Goal: Task Accomplishment & Management: Manage account settings

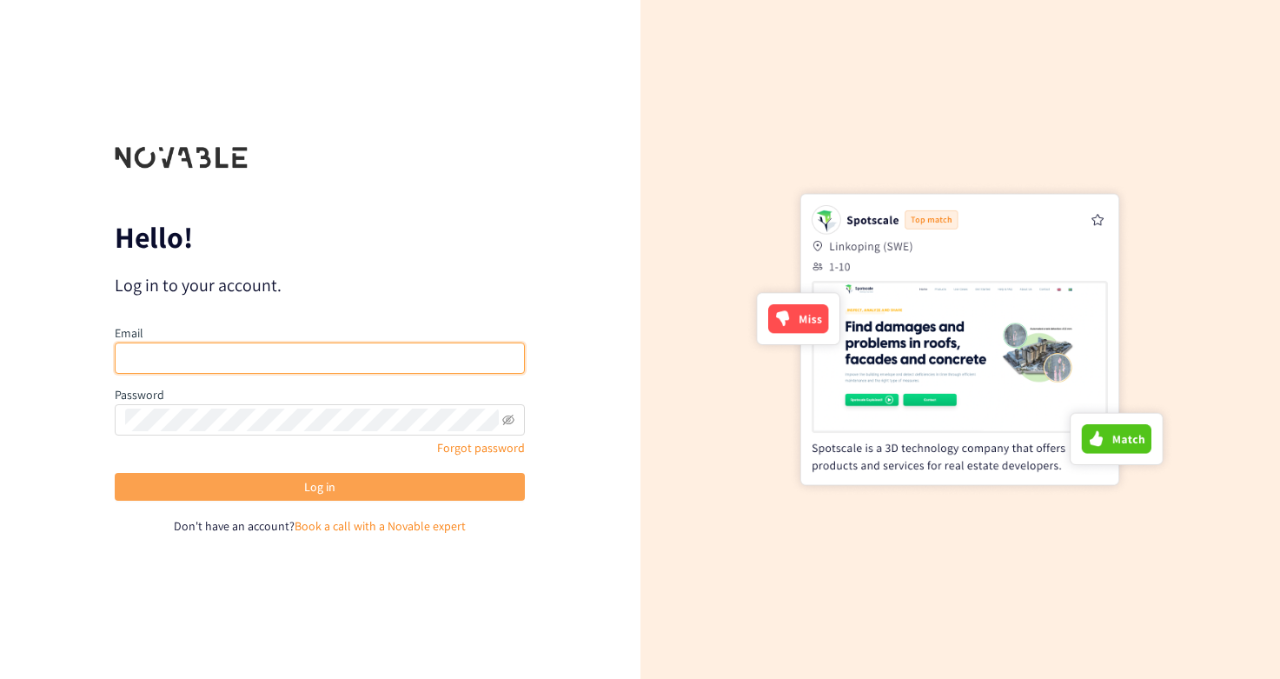
type input "[PERSON_NAME][EMAIL_ADDRESS][DOMAIN_NAME]"
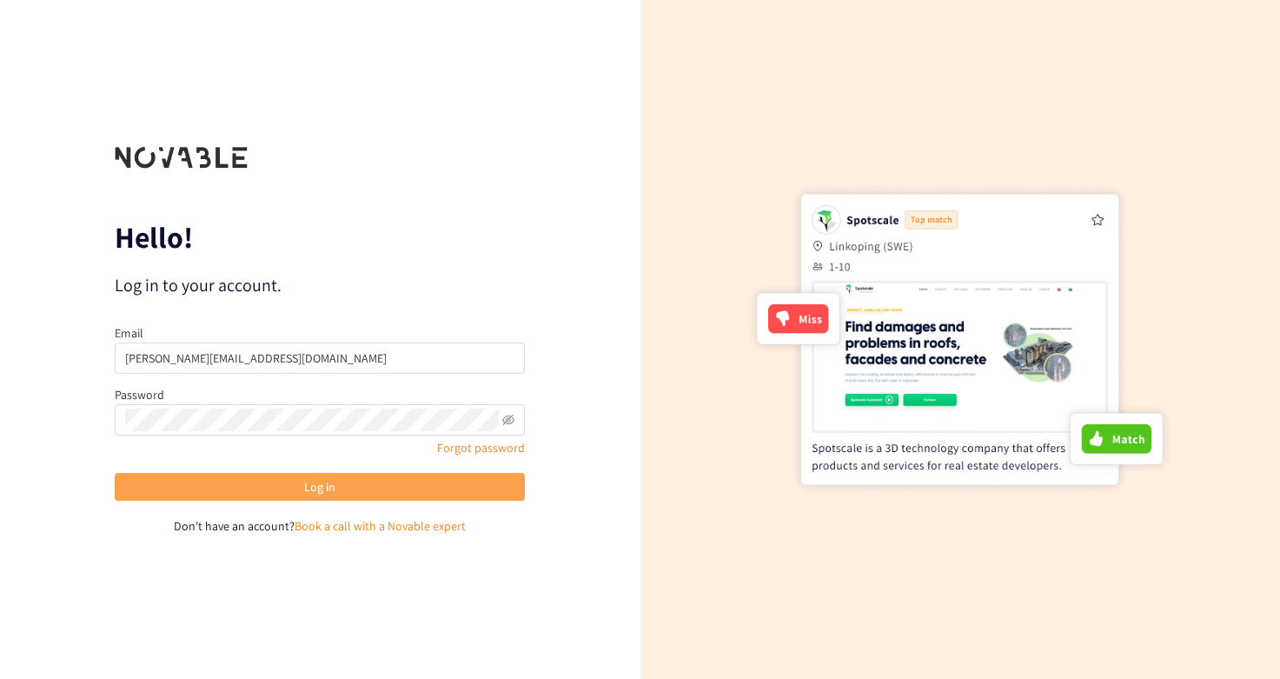
click at [269, 484] on button "Log in" at bounding box center [320, 487] width 410 height 28
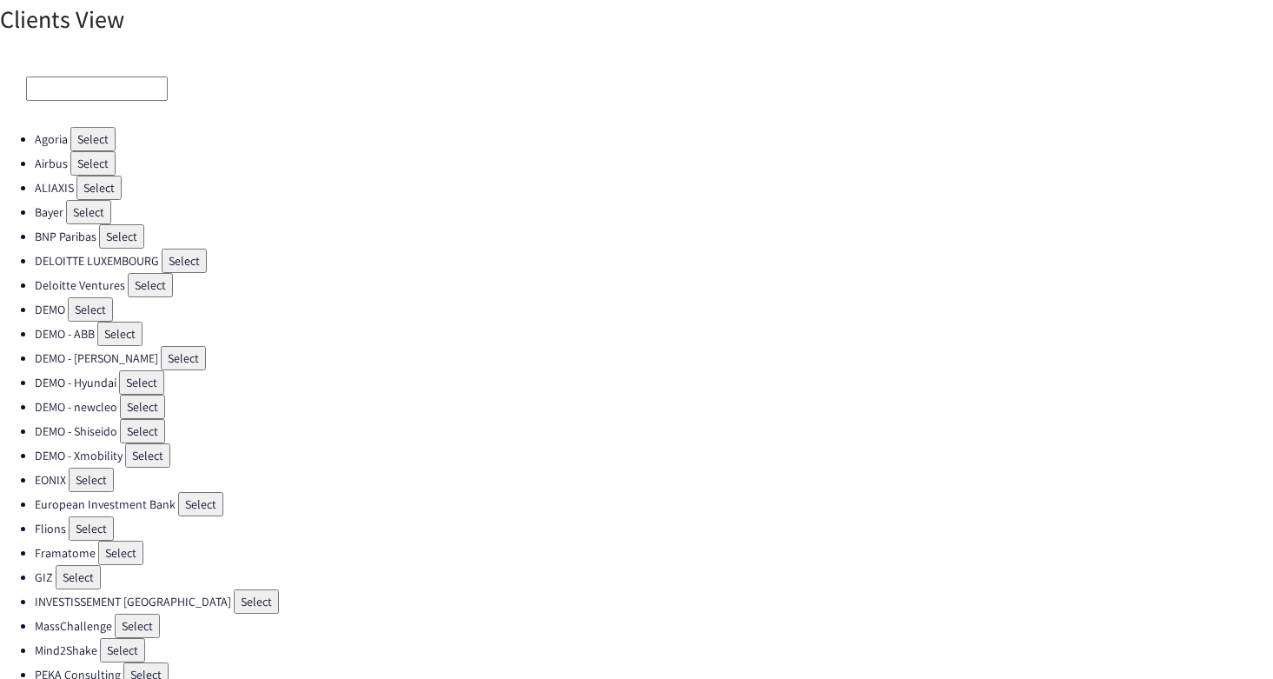
click at [96, 167] on button "Select" at bounding box center [92, 163] width 45 height 24
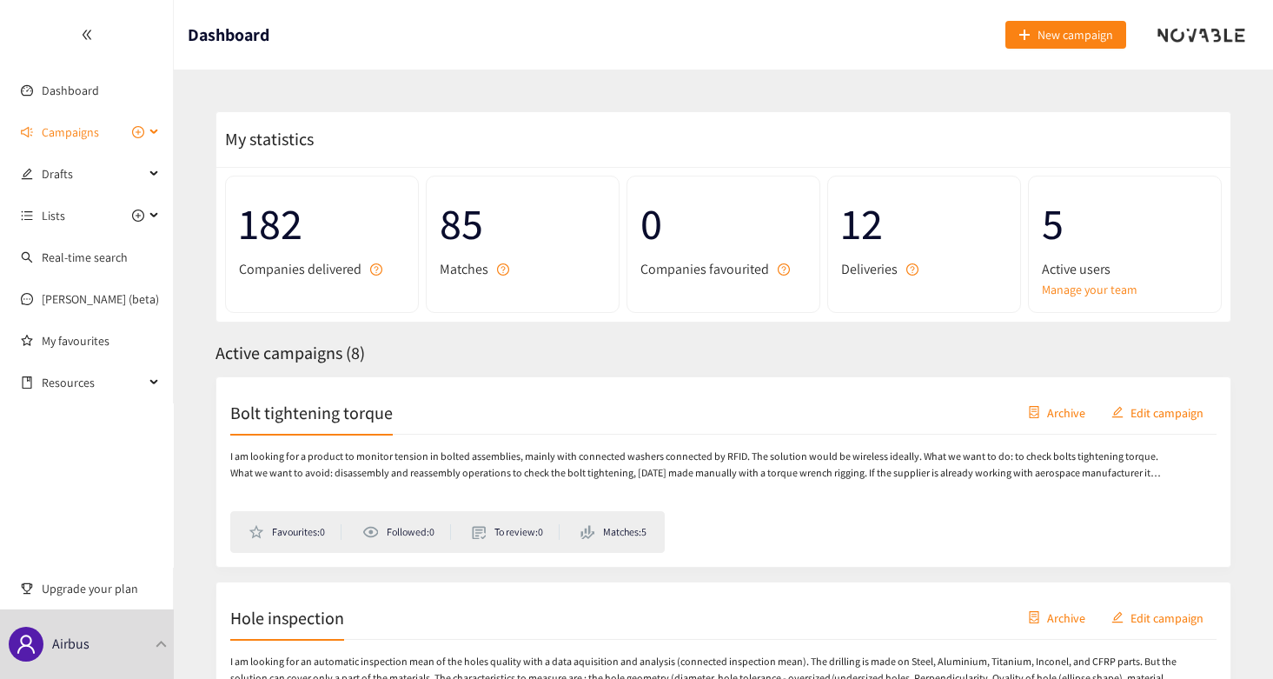
click at [92, 136] on span "Campaigns" at bounding box center [70, 132] width 57 height 35
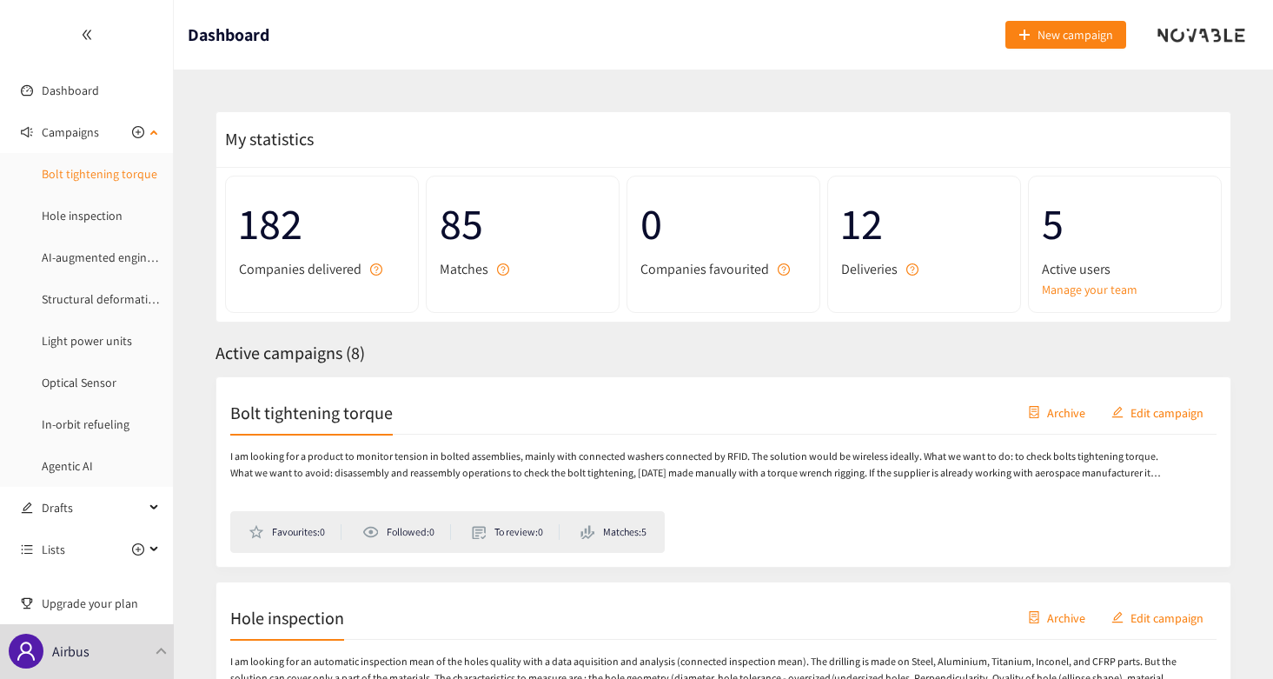
click at [92, 179] on link "Bolt tightening torque" at bounding box center [100, 174] width 116 height 16
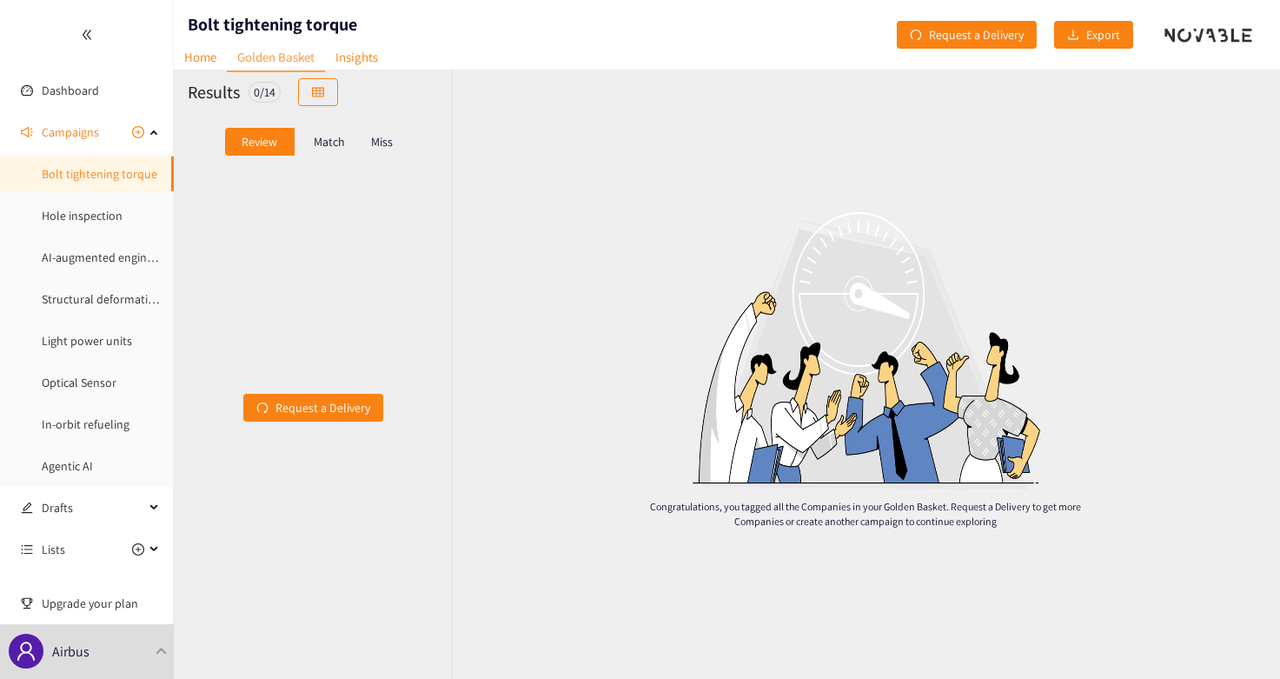
click at [325, 149] on p "Match" at bounding box center [329, 142] width 31 height 14
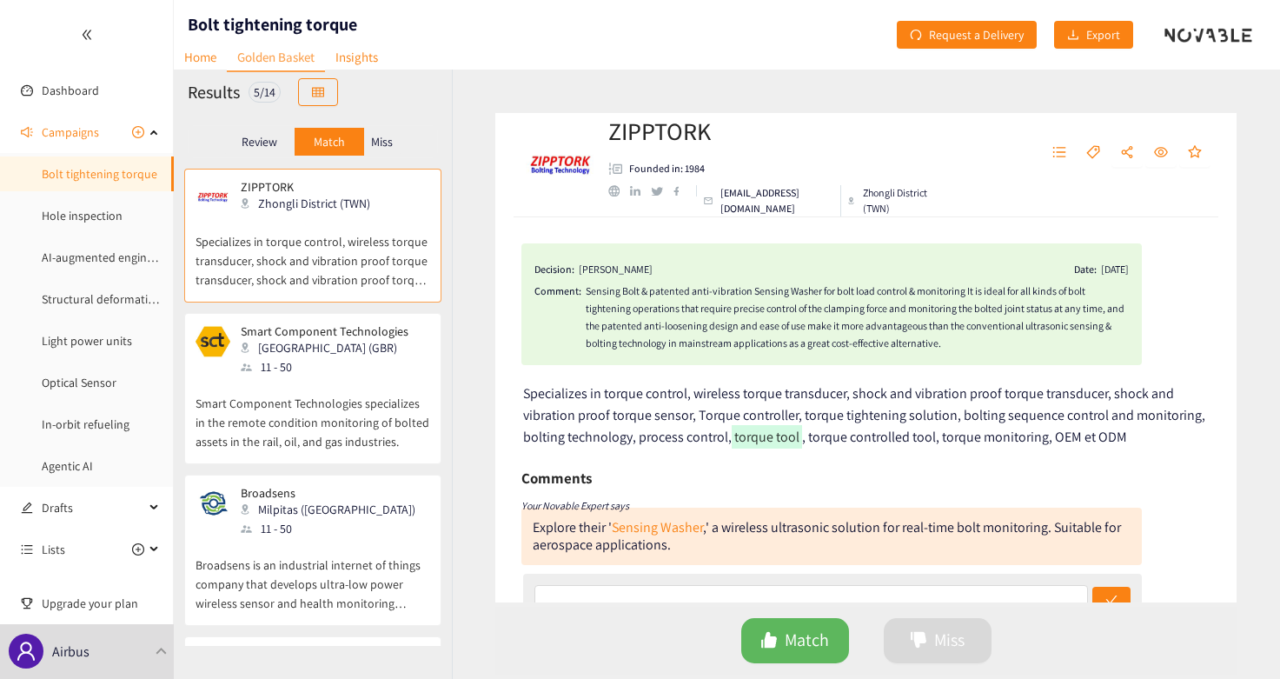
click at [83, 34] on icon "double-left" at bounding box center [86, 35] width 9 height 10
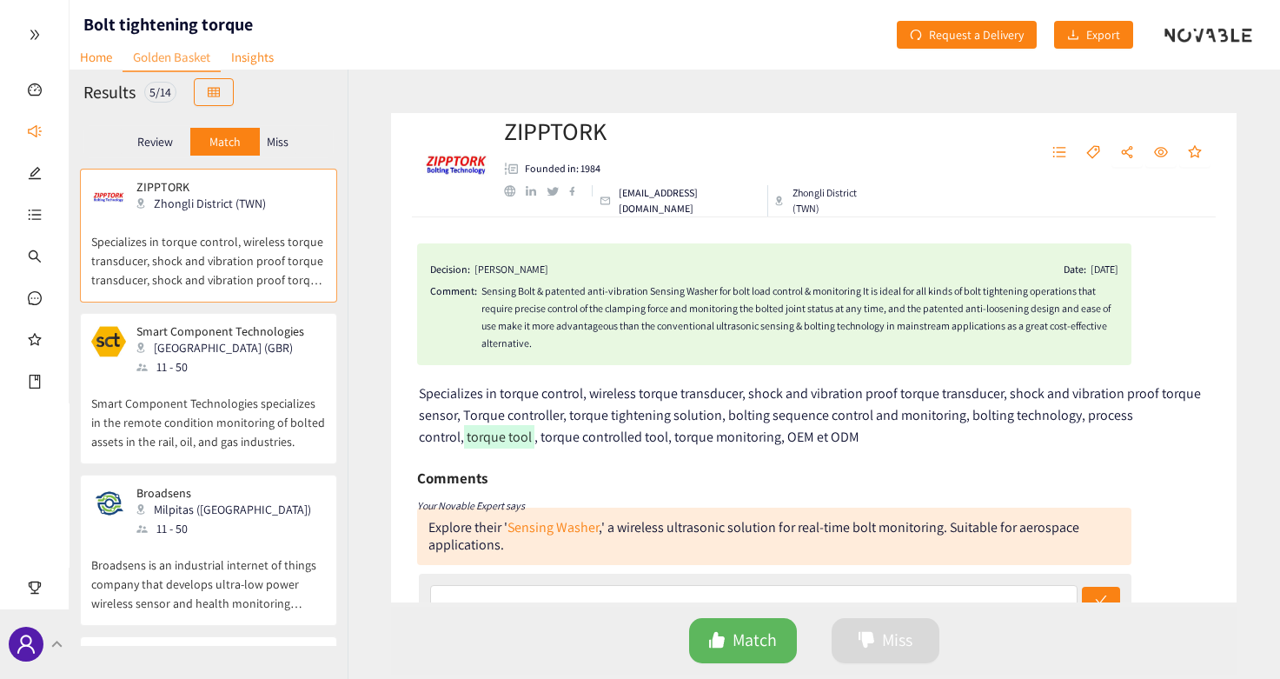
click at [50, 618] on div "Airbus" at bounding box center [35, 644] width 70 height 70
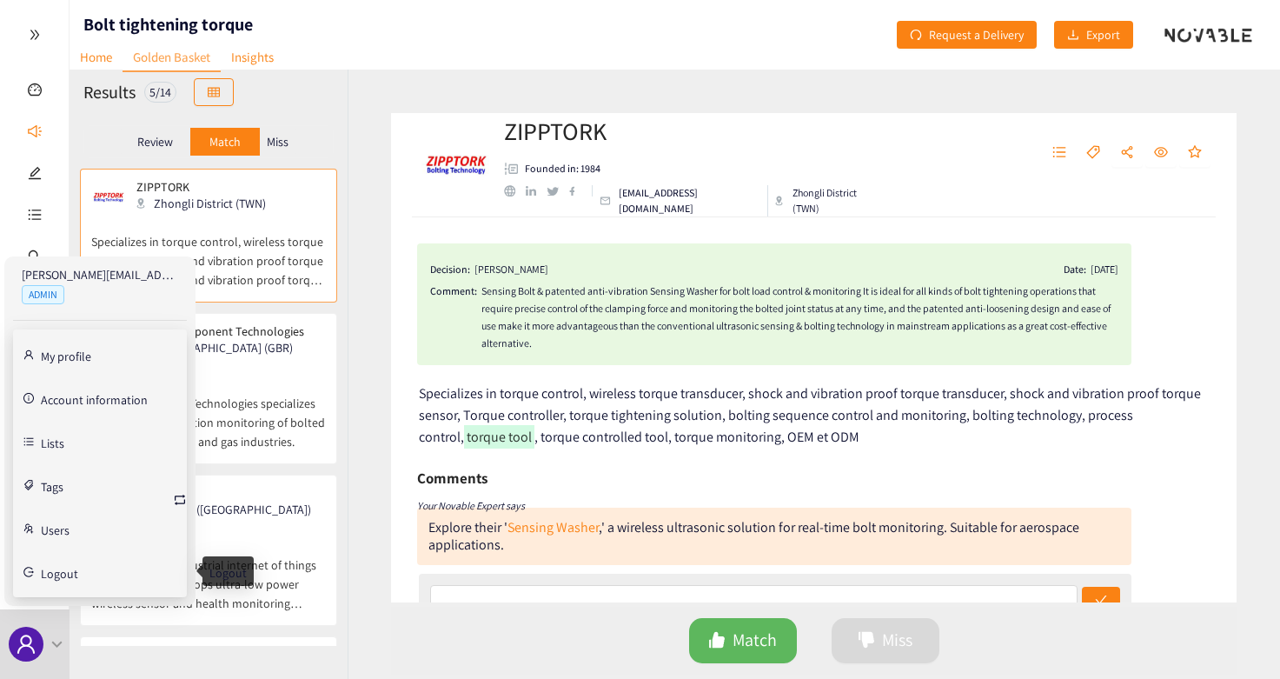
click at [53, 568] on span "Logout" at bounding box center [59, 574] width 37 height 12
